Goal: Transaction & Acquisition: Purchase product/service

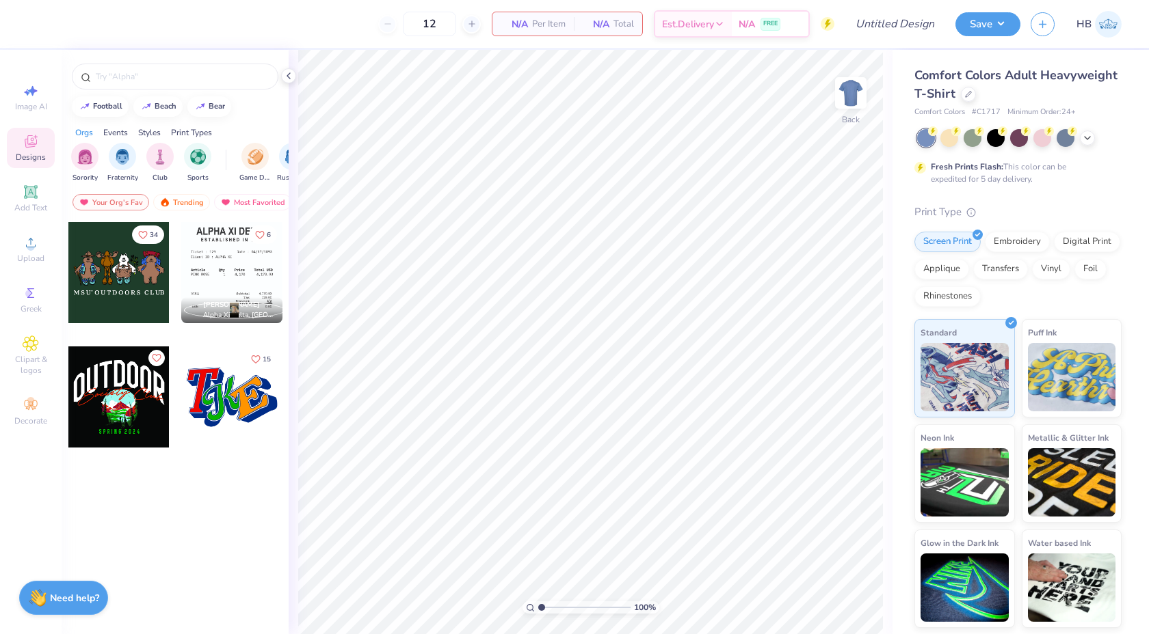
click at [975, 94] on div "Comfort Colors Adult Heavyweight T-Shirt" at bounding box center [1017, 84] width 207 height 37
click at [967, 93] on icon at bounding box center [968, 93] width 7 height 7
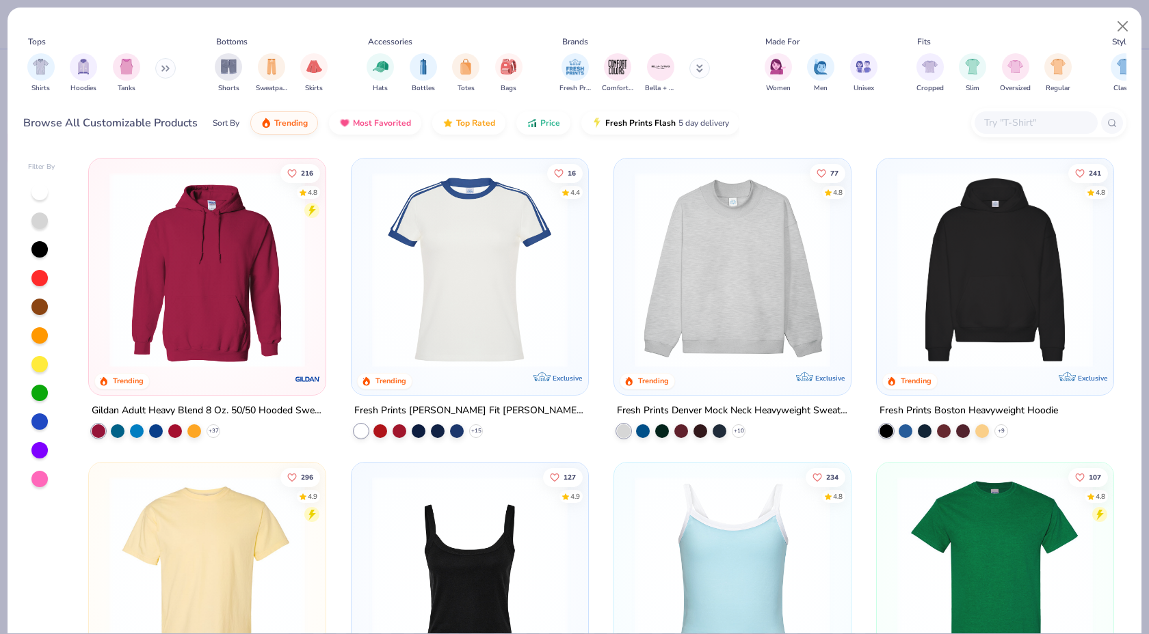
click at [994, 120] on input "text" at bounding box center [1034, 123] width 105 height 16
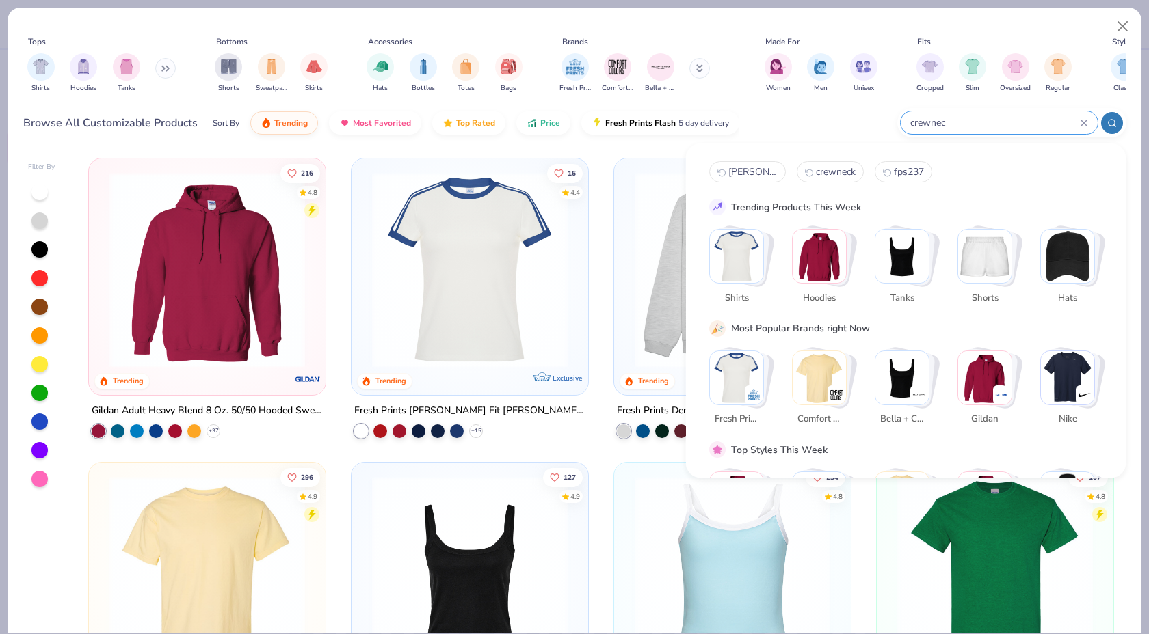
type input "crewneck"
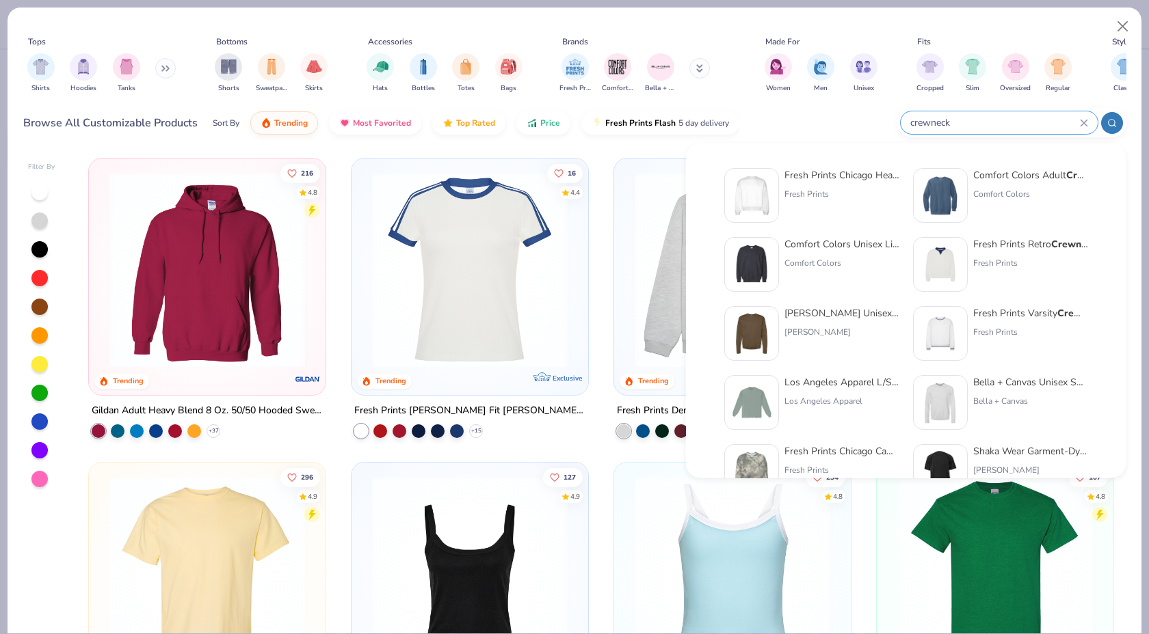
click at [907, 121] on div "crewneck" at bounding box center [998, 122] width 197 height 23
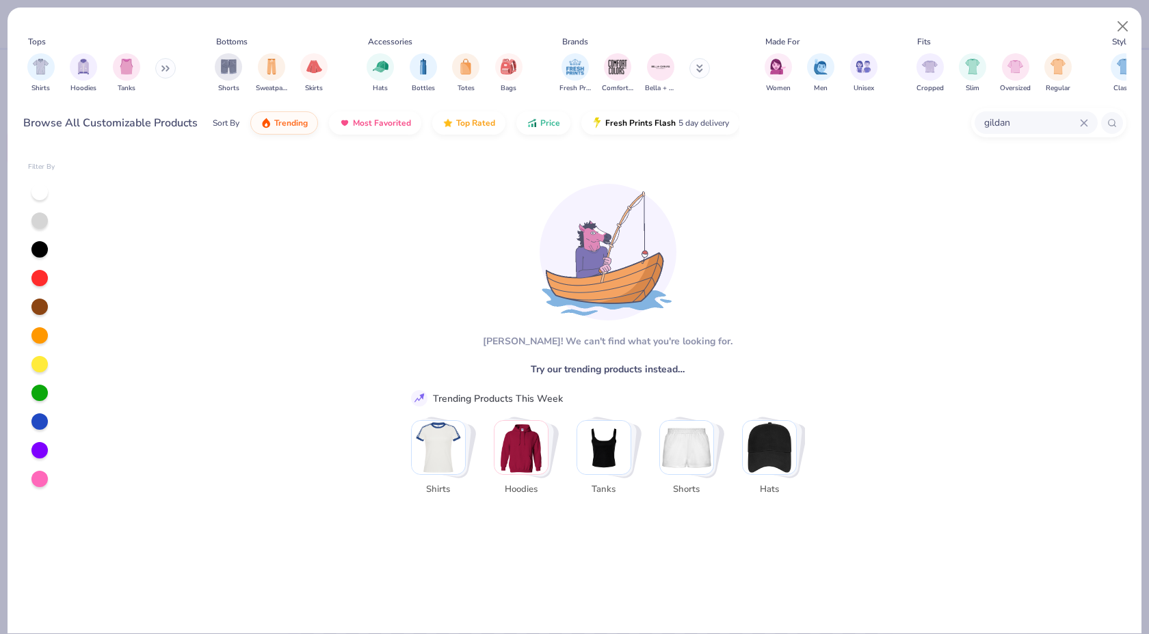
type input "gildan"
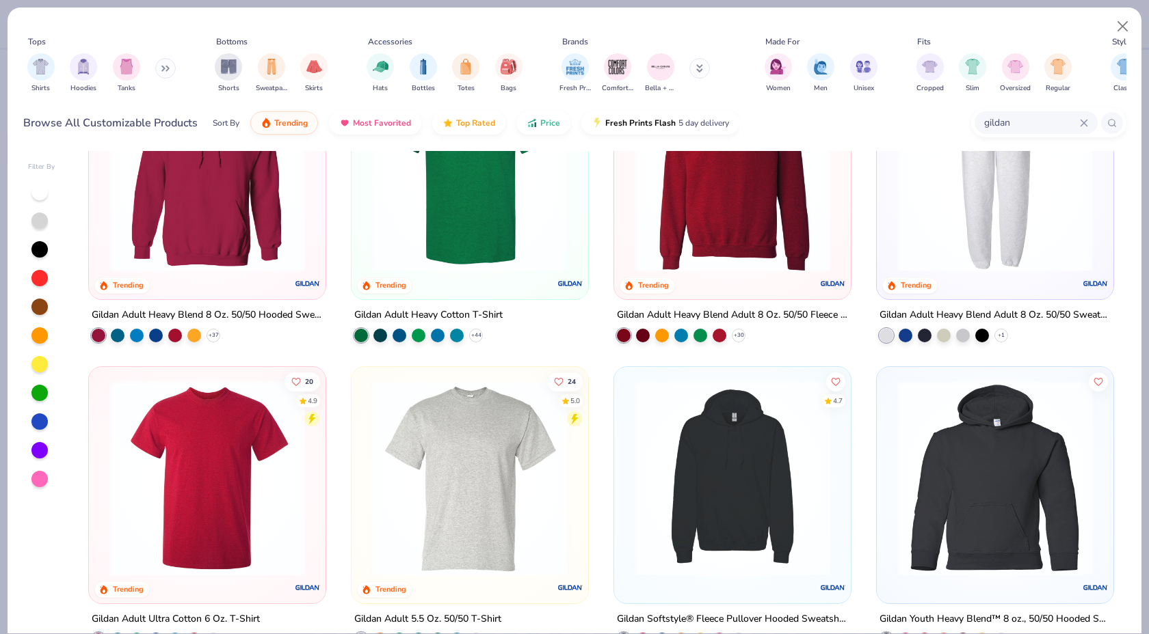
scroll to position [107, 0]
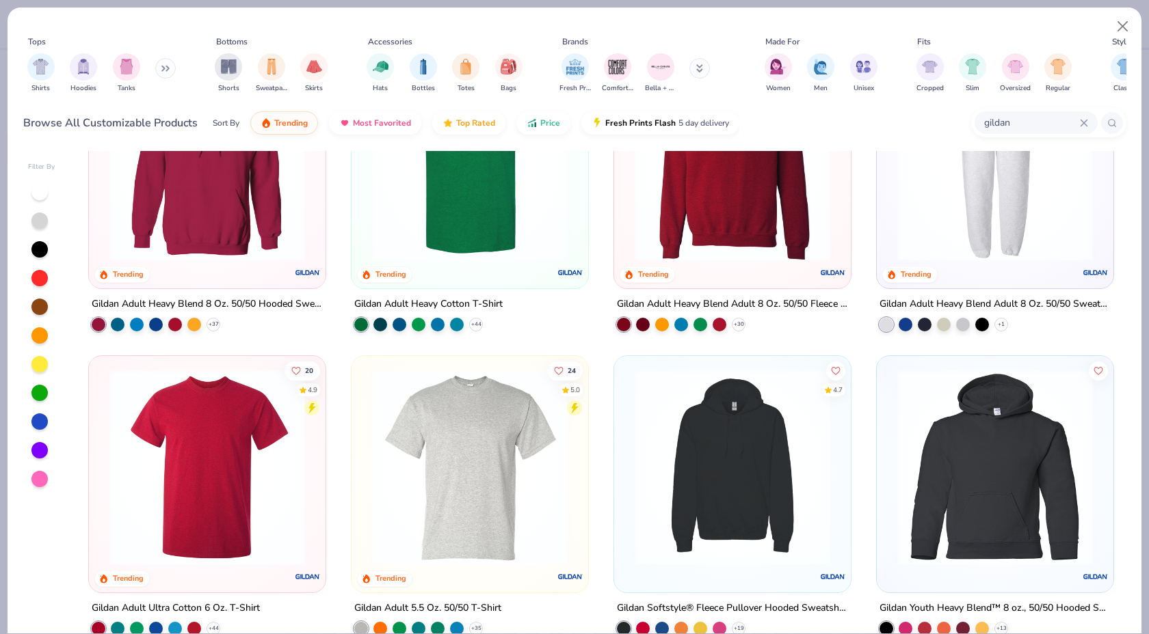
click at [766, 222] on img at bounding box center [732, 164] width 209 height 196
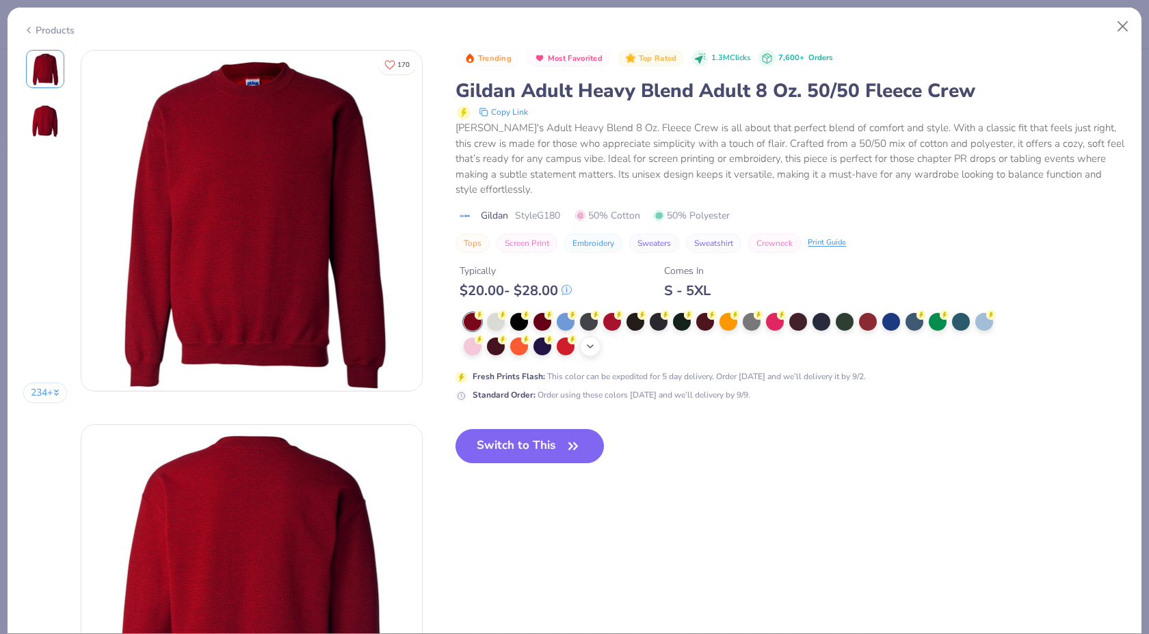
click at [587, 341] on icon at bounding box center [590, 346] width 11 height 11
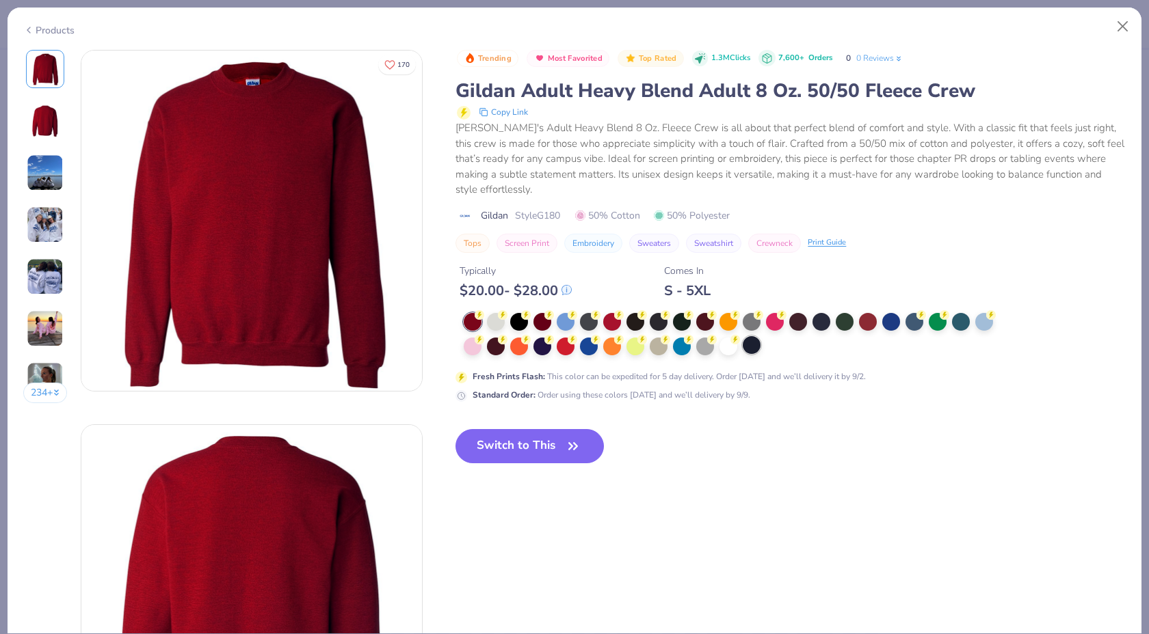
click at [592, 338] on div at bounding box center [589, 347] width 18 height 18
click at [747, 336] on div at bounding box center [751, 345] width 18 height 18
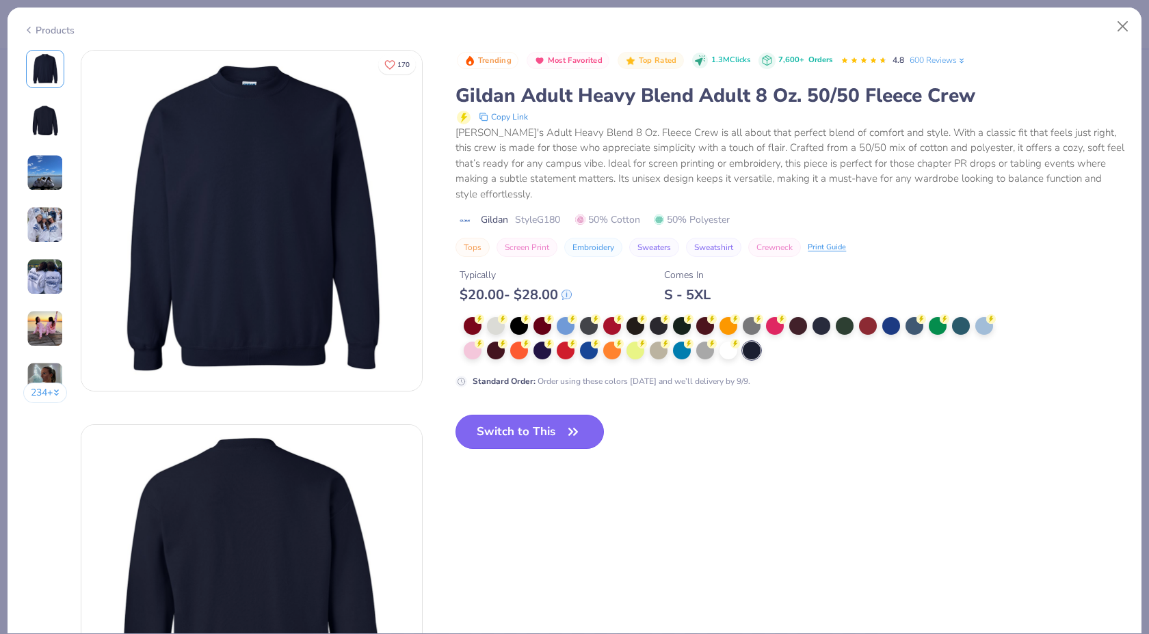
click at [537, 415] on button "Switch to This" at bounding box center [529, 432] width 148 height 34
click at [538, 415] on button "Switch to This" at bounding box center [529, 432] width 148 height 34
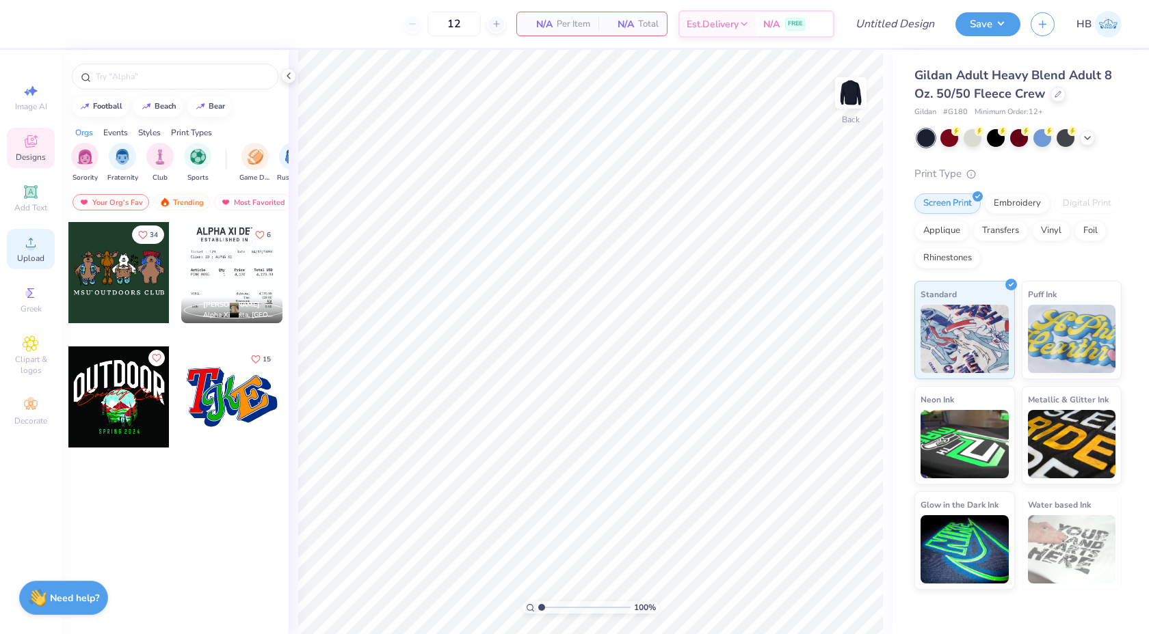
click at [32, 256] on span "Upload" at bounding box center [30, 258] width 27 height 11
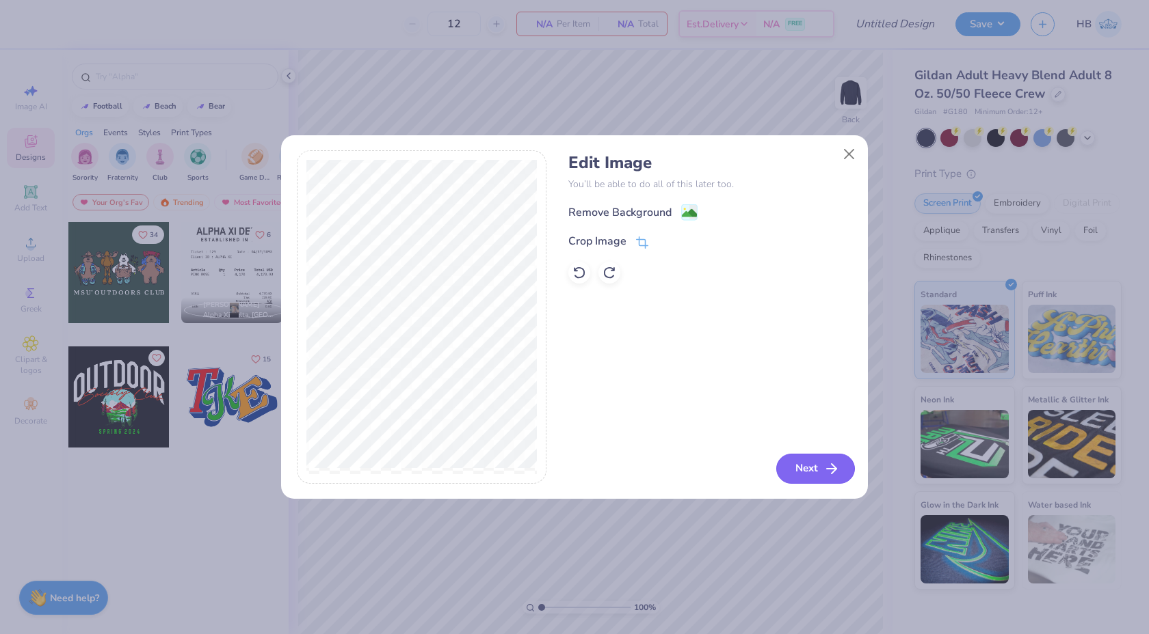
click at [799, 468] on button "Next" at bounding box center [815, 469] width 79 height 30
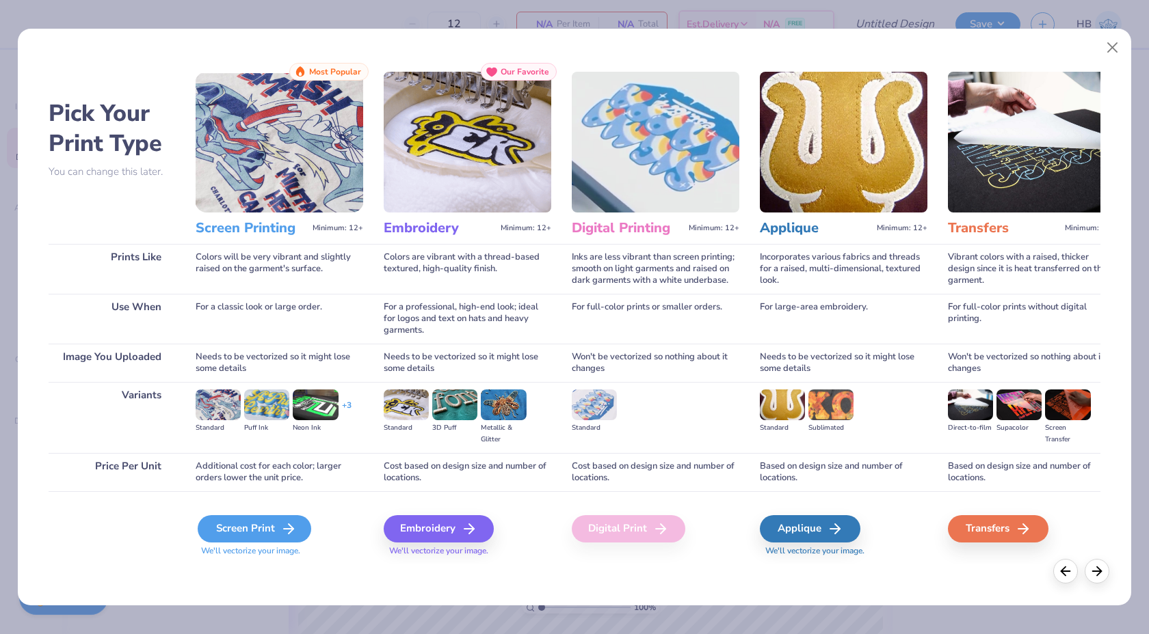
click at [295, 528] on icon at bounding box center [288, 529] width 16 height 16
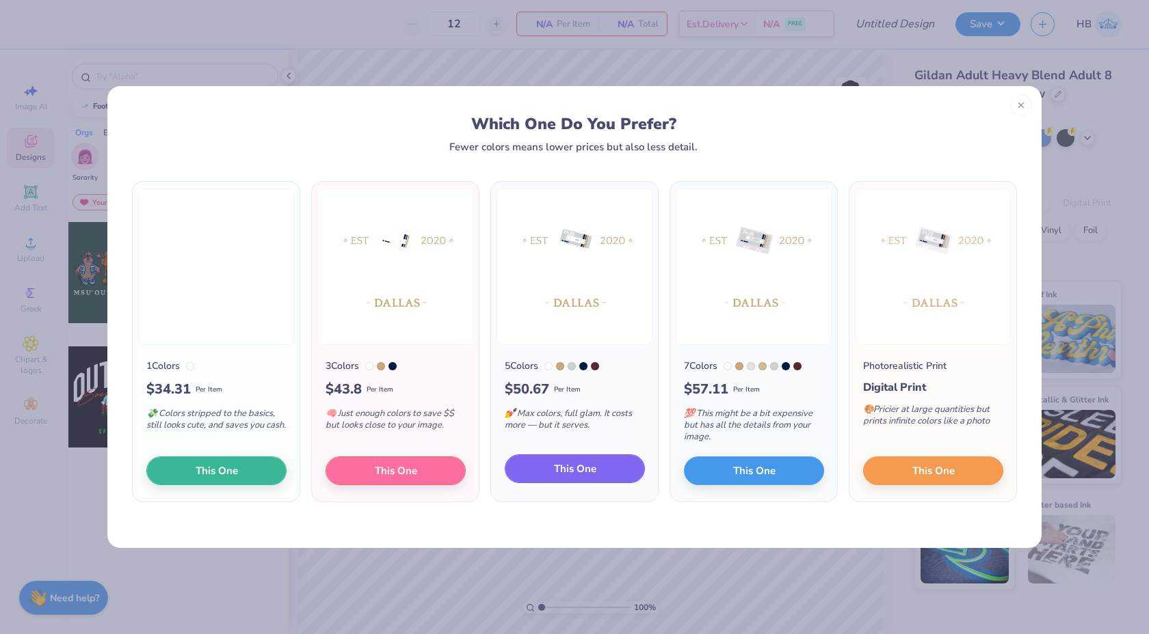
click at [558, 472] on span "This One" at bounding box center [575, 469] width 42 height 16
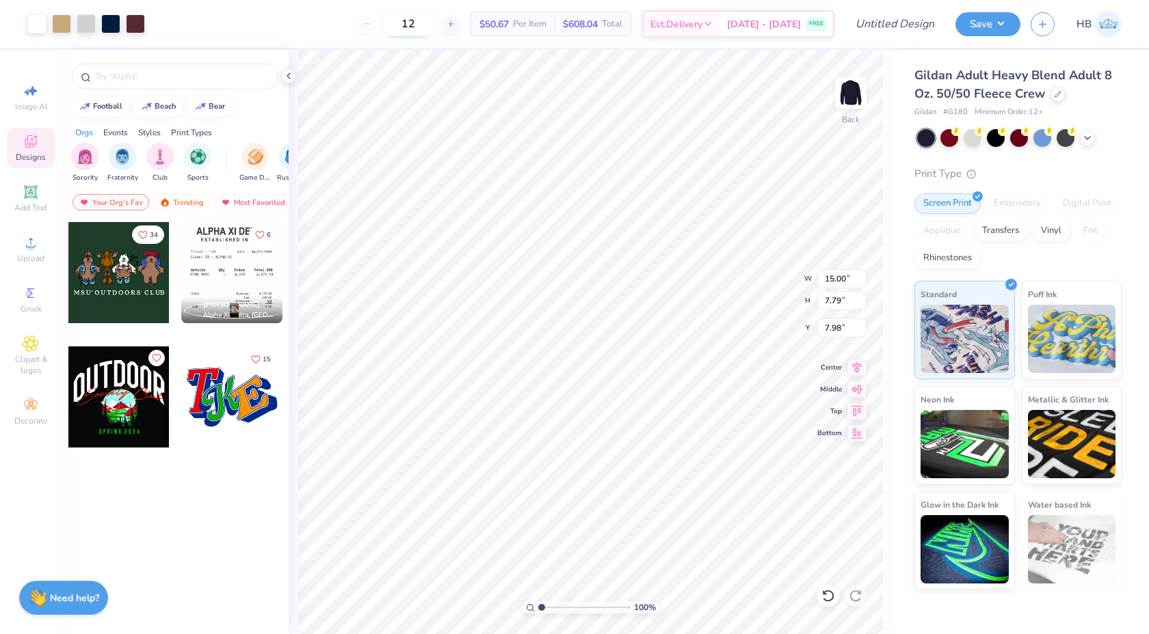
click at [435, 23] on input "12" at bounding box center [407, 24] width 53 height 25
type input "75"
type input "8.99"
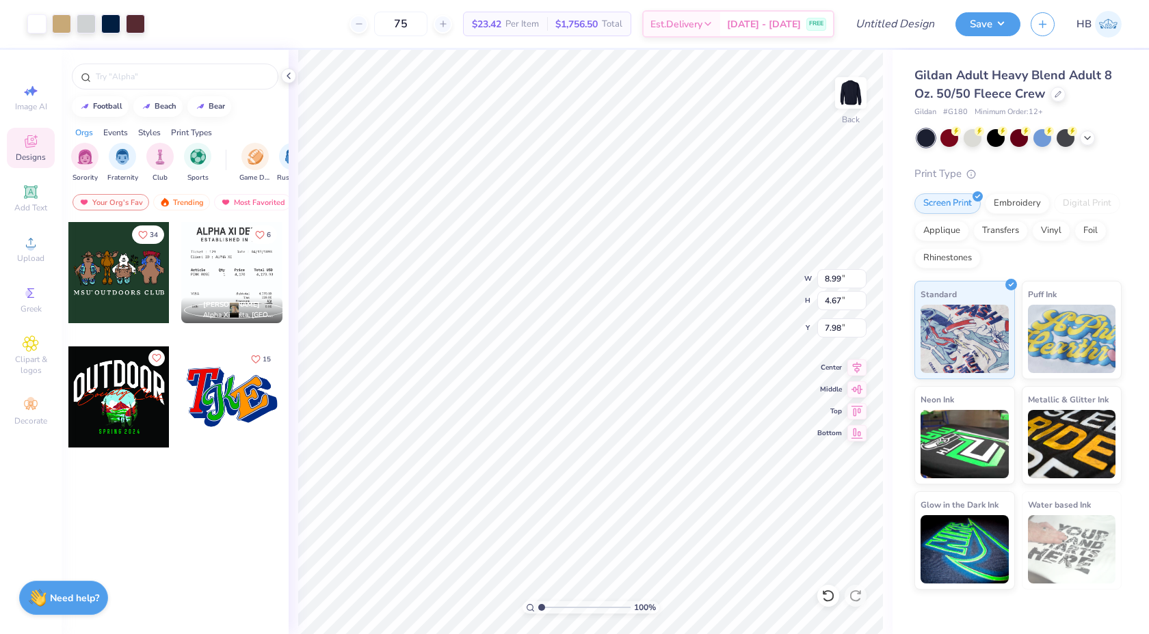
type input "4.67"
type input "3.00"
click at [1002, 205] on div "Embroidery" at bounding box center [1016, 201] width 65 height 21
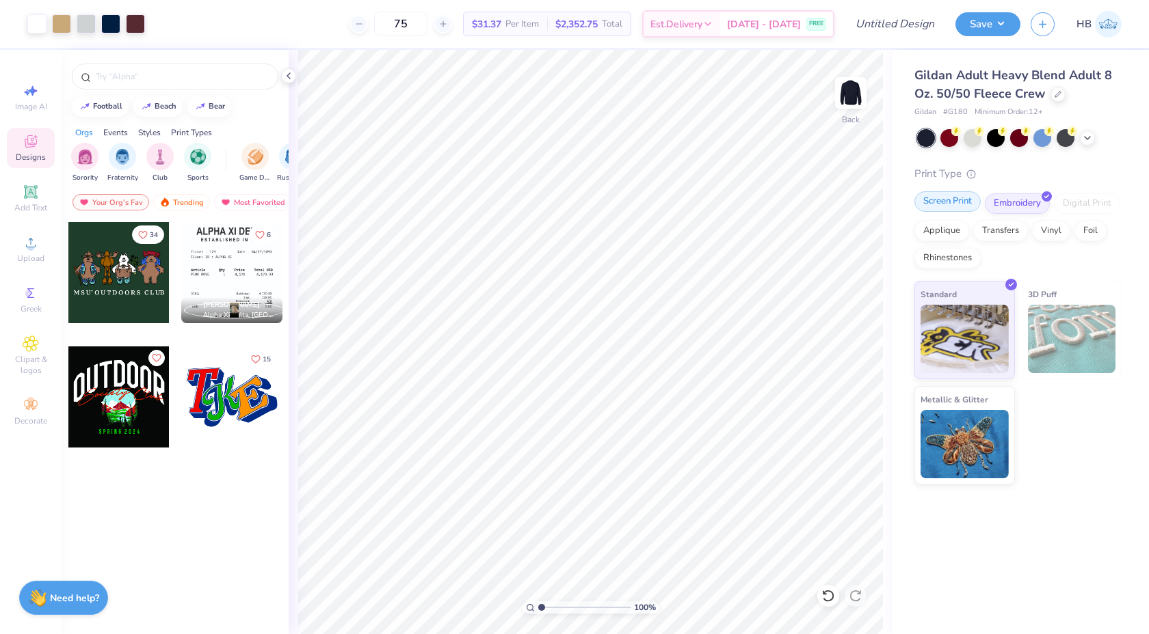
click at [971, 204] on div "Screen Print" at bounding box center [947, 201] width 66 height 21
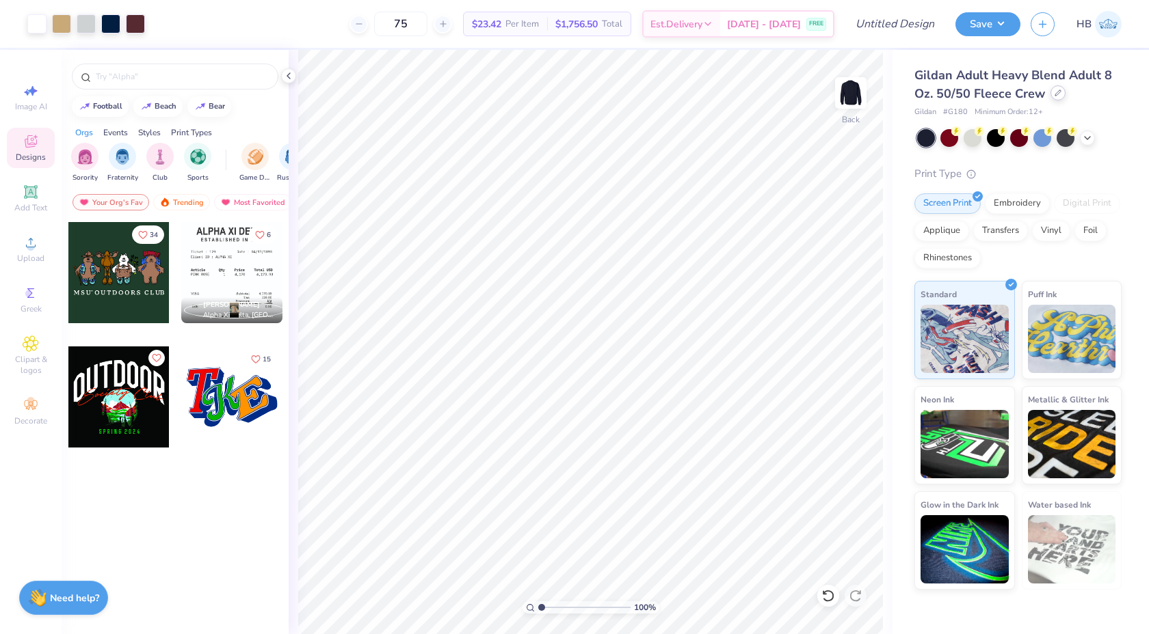
click at [1057, 96] on icon at bounding box center [1057, 93] width 7 height 7
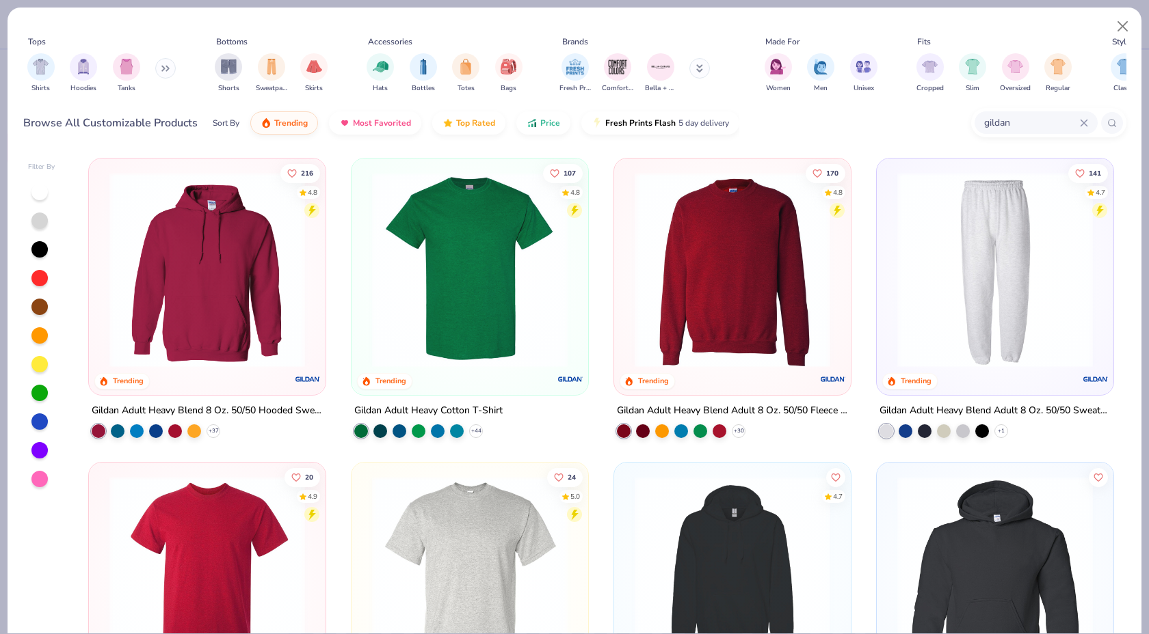
click at [1010, 111] on div "gildan" at bounding box center [1035, 122] width 123 height 23
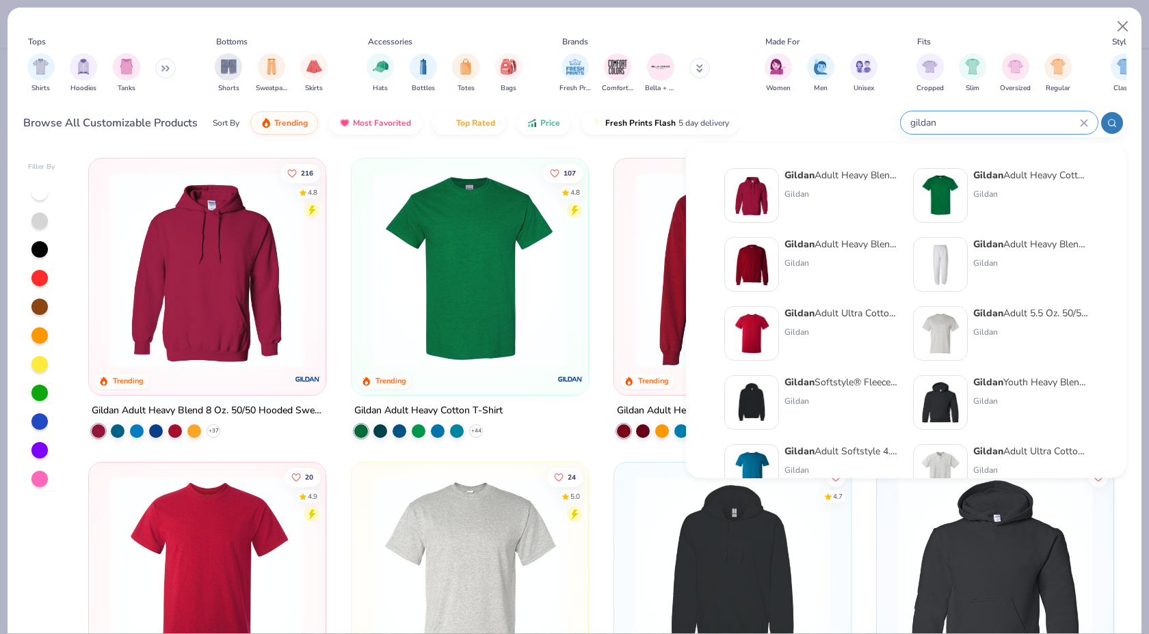
click at [1010, 118] on input "gildan" at bounding box center [994, 123] width 171 height 16
type input "g"
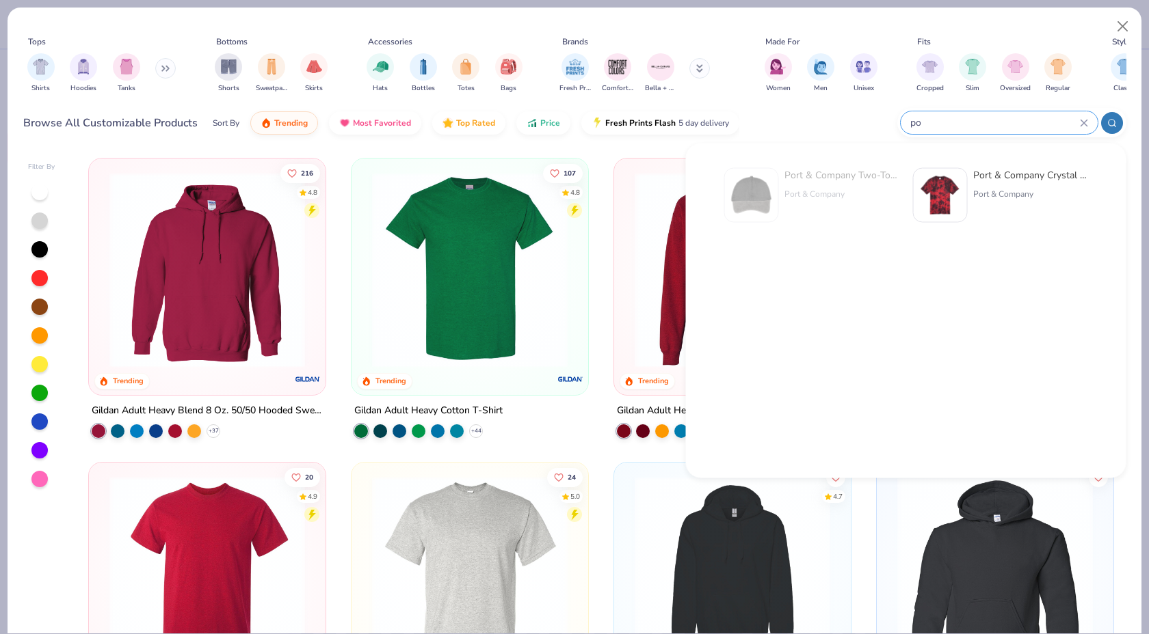
type input "p"
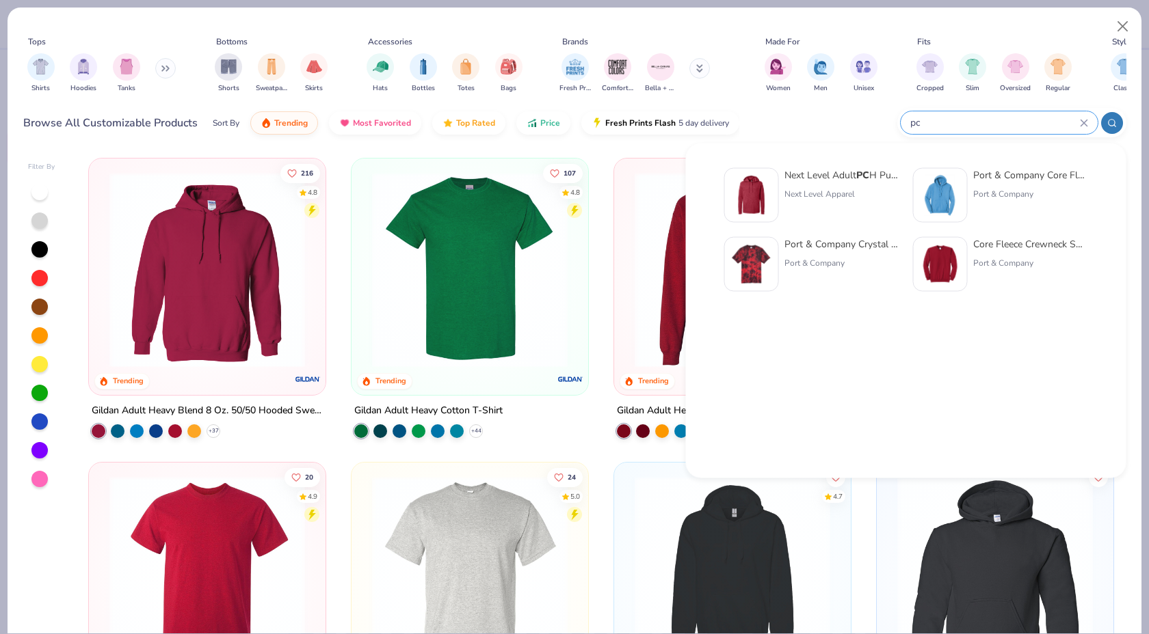
type input "pc"
click at [1031, 237] on div "Core Fleece Crewneck Sweatshirt" at bounding box center [1030, 244] width 115 height 14
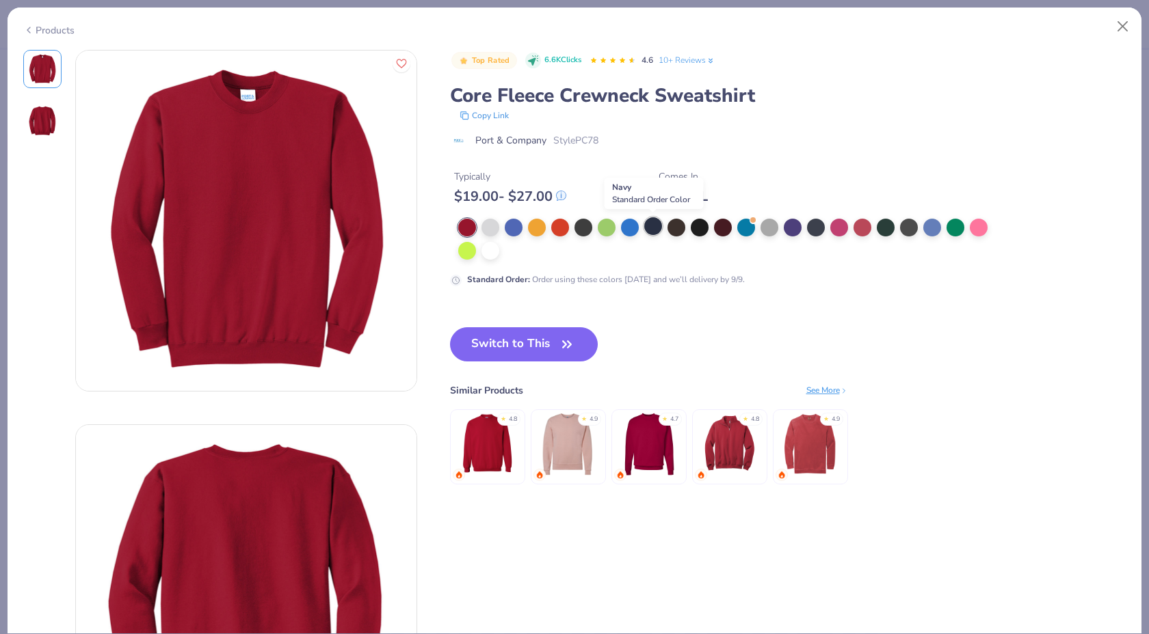
click at [647, 225] on div at bounding box center [653, 226] width 18 height 18
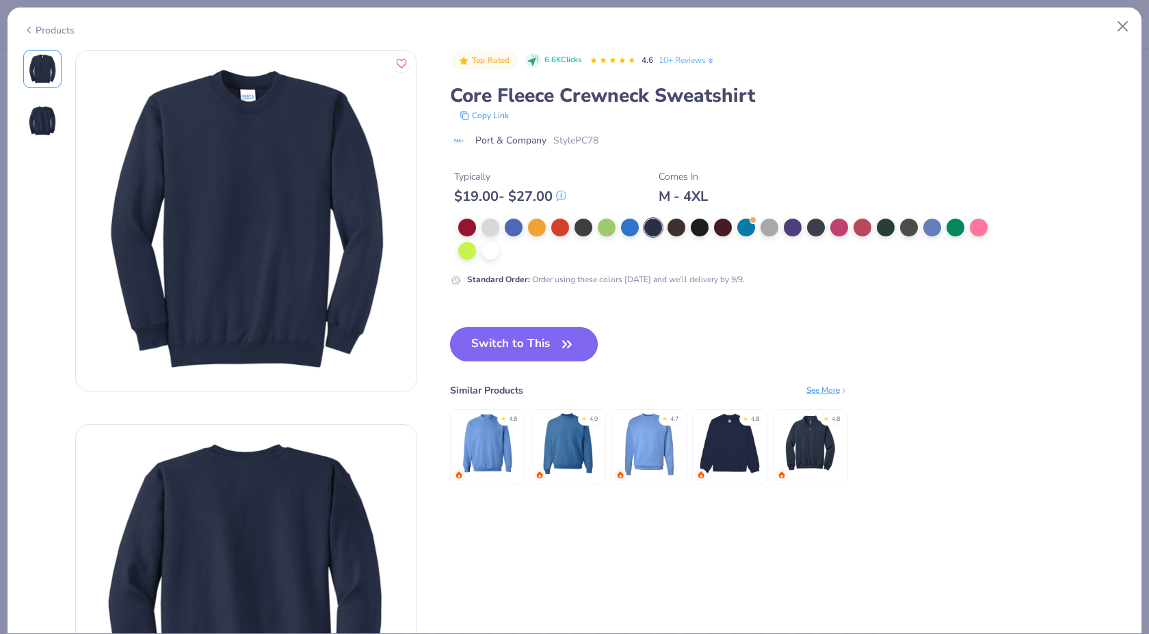
click at [541, 336] on button "Switch to This" at bounding box center [524, 344] width 148 height 34
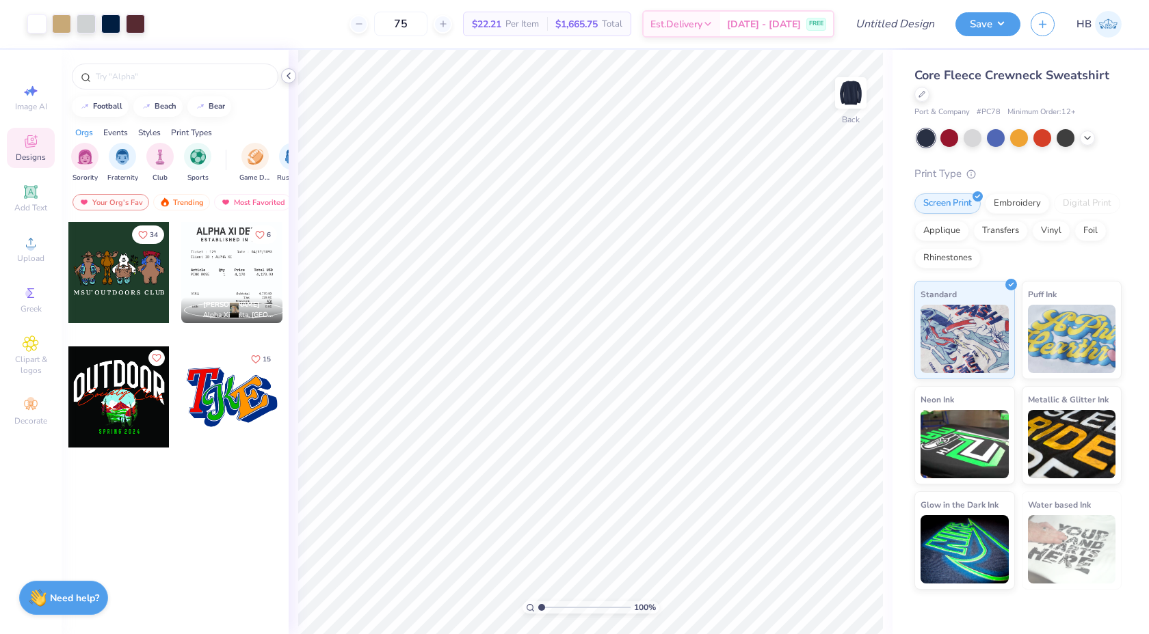
click at [286, 75] on icon at bounding box center [288, 75] width 11 height 11
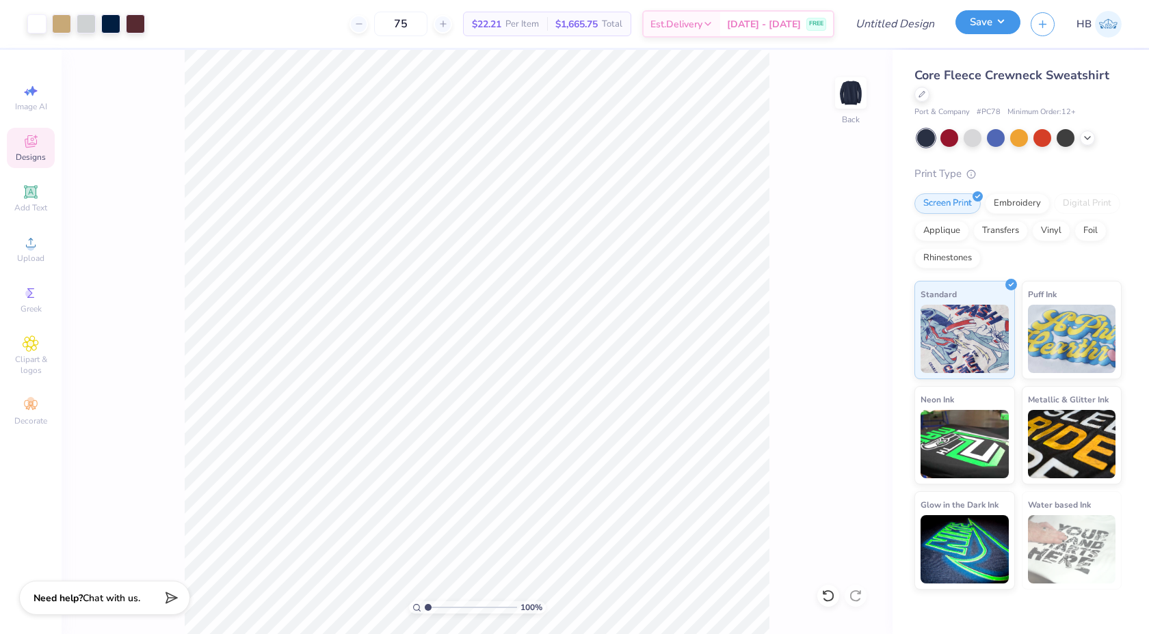
click at [1006, 26] on button "Save" at bounding box center [987, 22] width 65 height 24
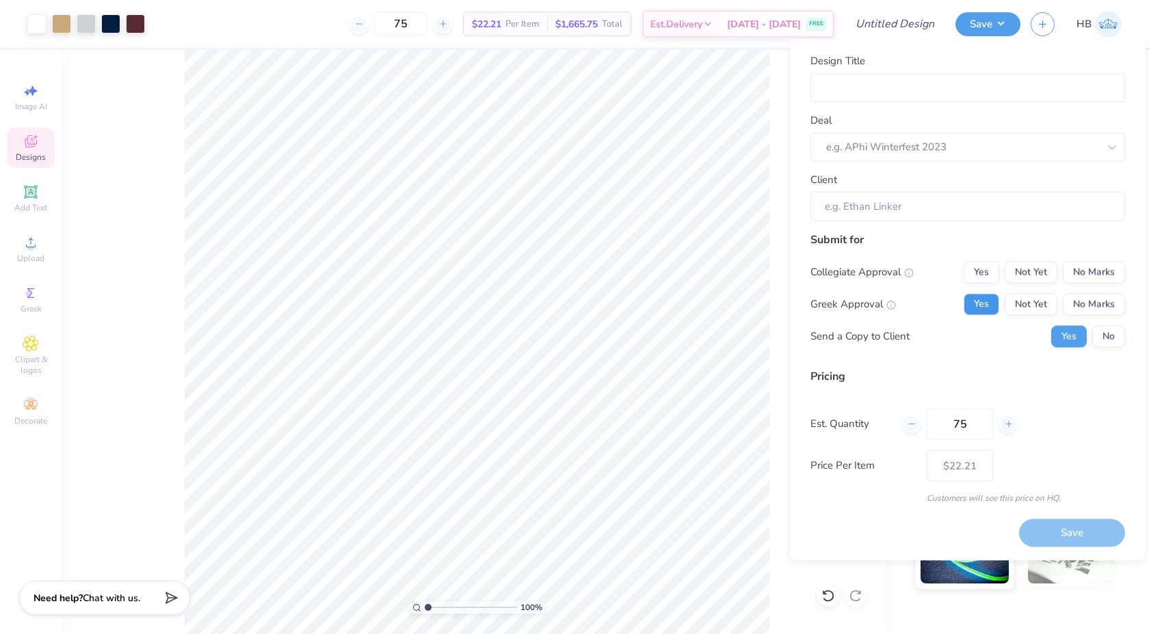
click at [987, 304] on button "Yes" at bounding box center [981, 304] width 36 height 22
click at [1024, 302] on button "Not Yet" at bounding box center [1030, 304] width 53 height 22
click at [979, 310] on button "Yes" at bounding box center [981, 304] width 36 height 22
click at [1094, 266] on button "No Marks" at bounding box center [1093, 272] width 62 height 22
type input "$22.21"
